Goal: Task Accomplishment & Management: Use online tool/utility

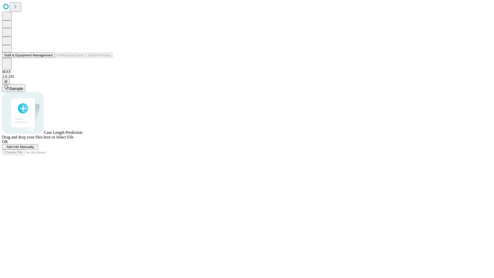
click at [49, 58] on button "Staff & Equipment Management" at bounding box center [28, 54] width 53 height 5
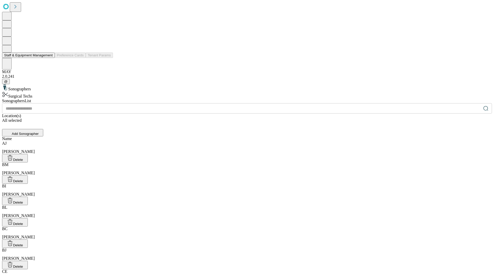
click at [49, 58] on button "Staff & Equipment Management" at bounding box center [28, 54] width 53 height 5
